Goal: Navigation & Orientation: Find specific page/section

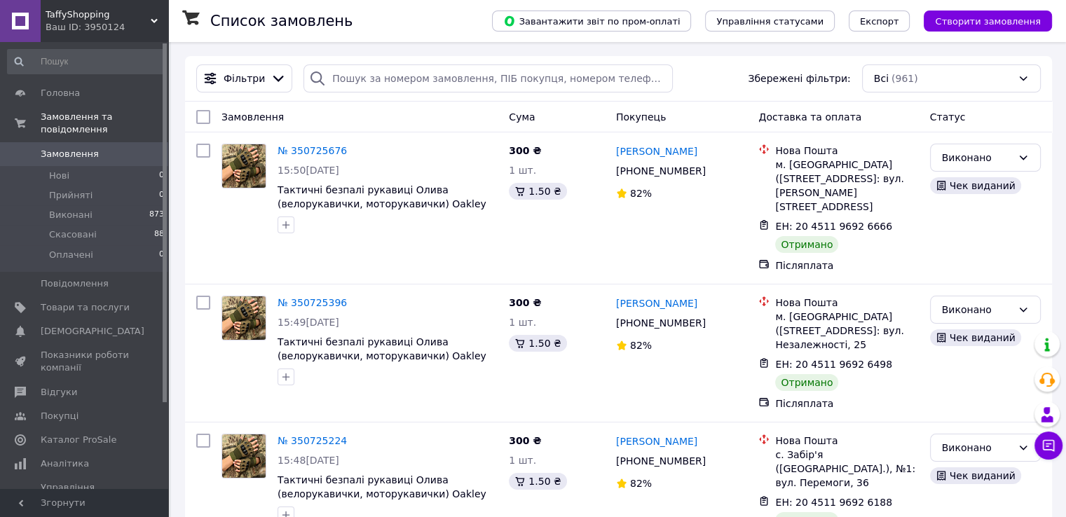
drag, startPoint x: 86, startPoint y: 19, endPoint x: 95, endPoint y: 93, distance: 75.0
click at [86, 18] on span "TaffyShopping" at bounding box center [98, 14] width 105 height 13
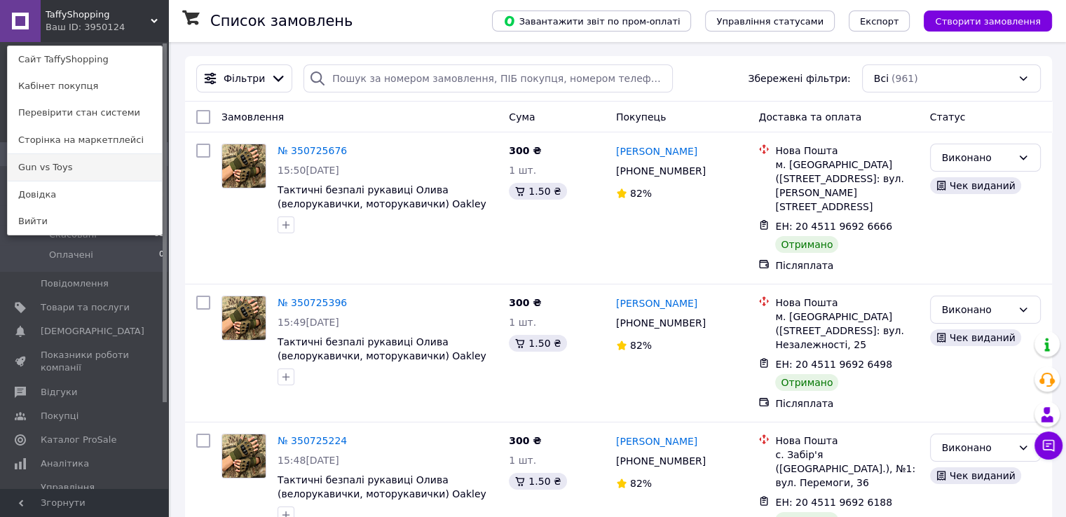
click at [92, 166] on link "Gun vs Toys" at bounding box center [85, 167] width 154 height 27
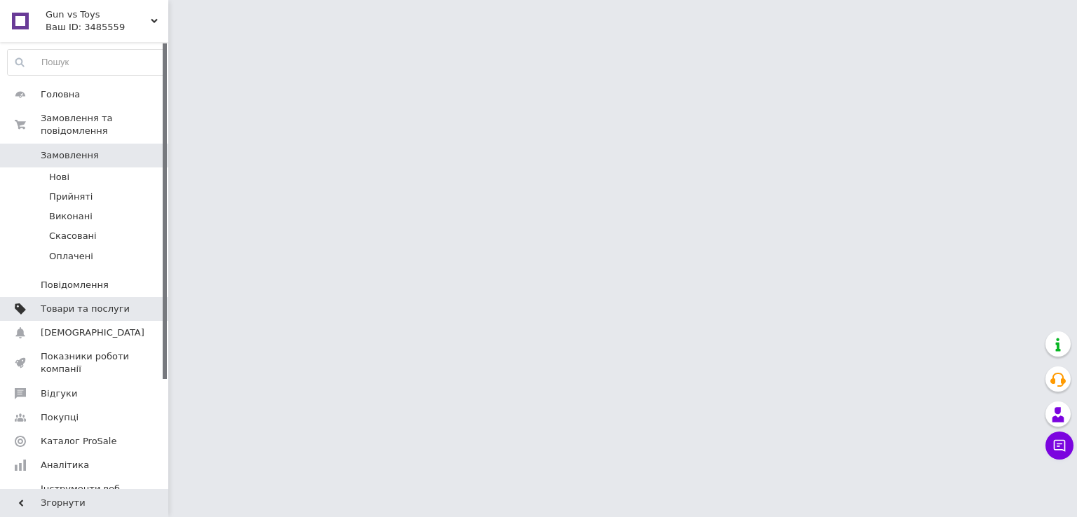
click at [130, 303] on span at bounding box center [149, 309] width 39 height 13
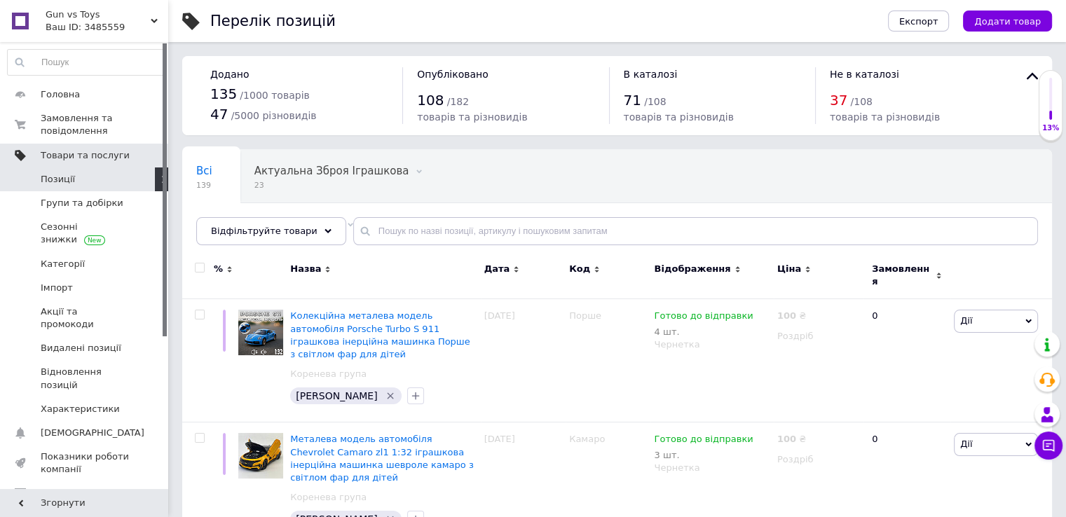
click at [107, 34] on div "Gun vs Toys Ваш ID: 3485559" at bounding box center [105, 21] width 128 height 42
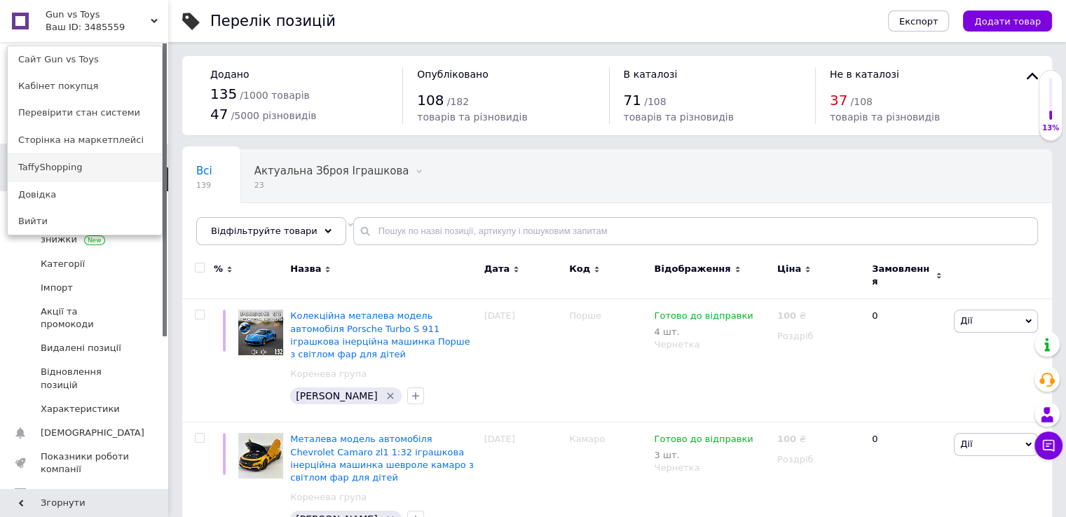
click at [95, 172] on link "TaffyShopping" at bounding box center [85, 167] width 154 height 27
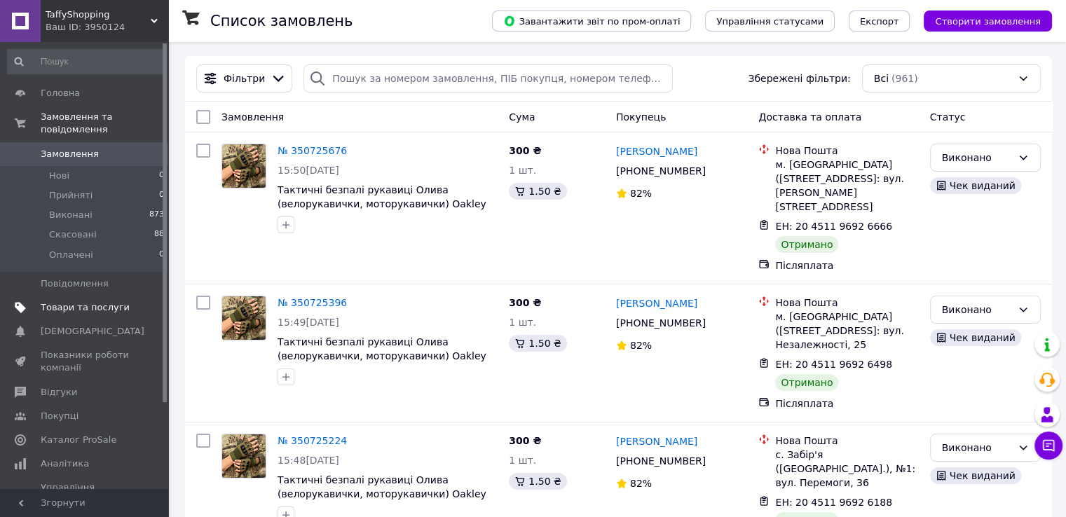
click at [139, 302] on span at bounding box center [149, 308] width 39 height 13
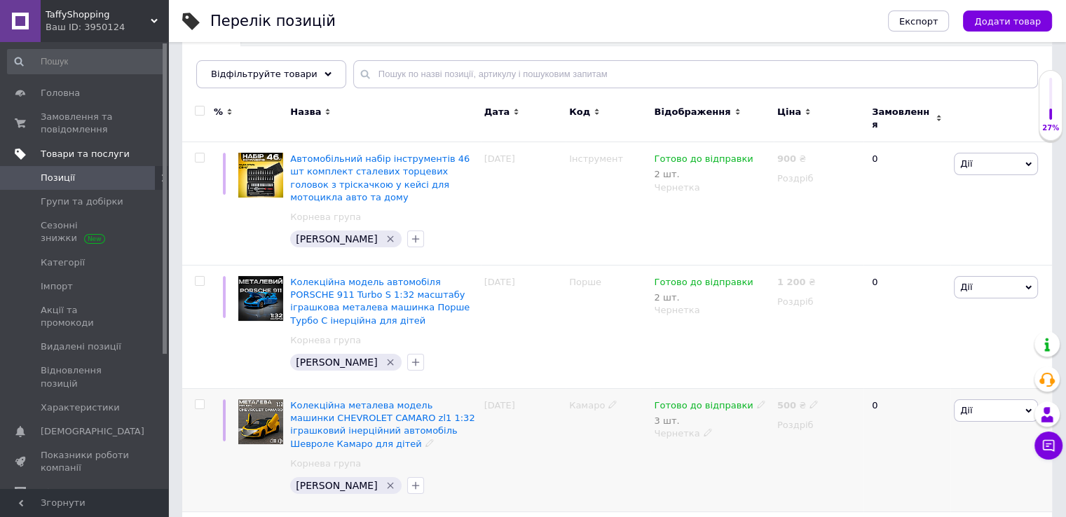
scroll to position [140, 0]
